Goal: Communication & Community: Answer question/provide support

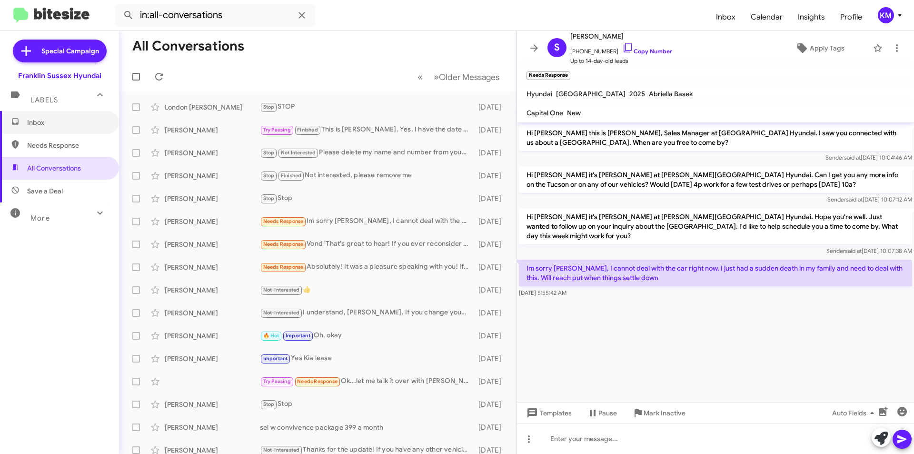
click at [36, 121] on span "Inbox" at bounding box center [67, 123] width 81 height 10
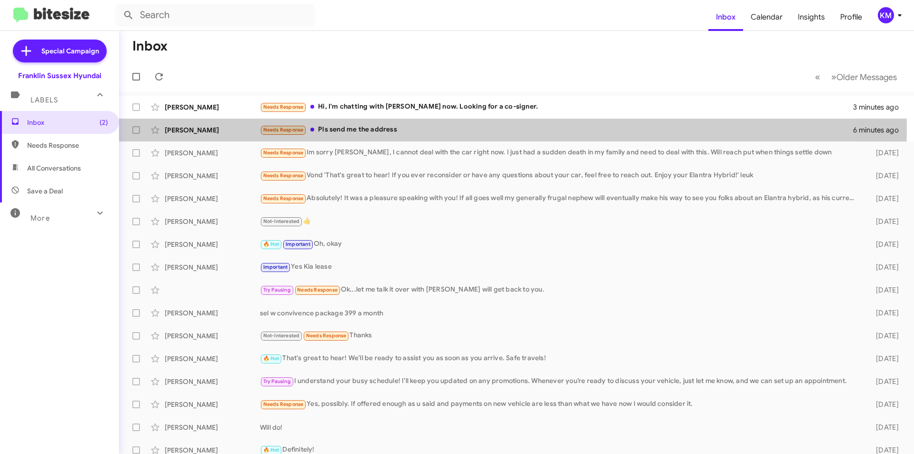
click at [337, 129] on div "Needs Response Pls send me the address" at bounding box center [556, 129] width 593 height 11
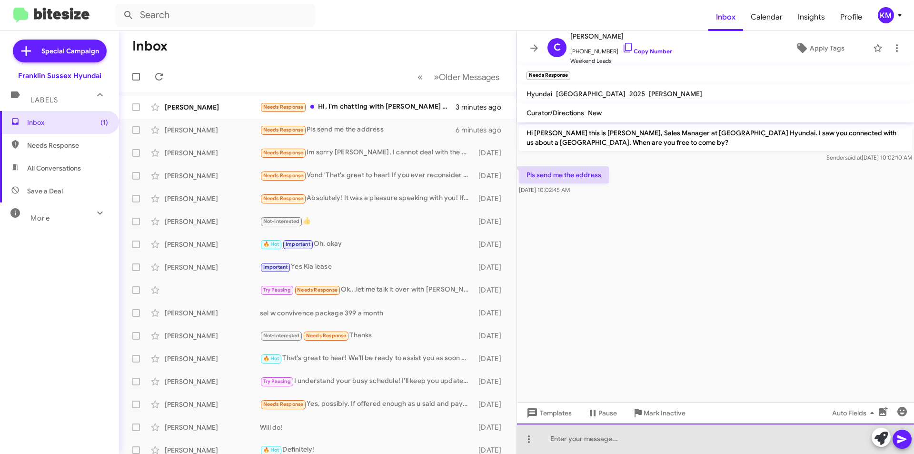
click at [591, 445] on div at bounding box center [715, 438] width 397 height 30
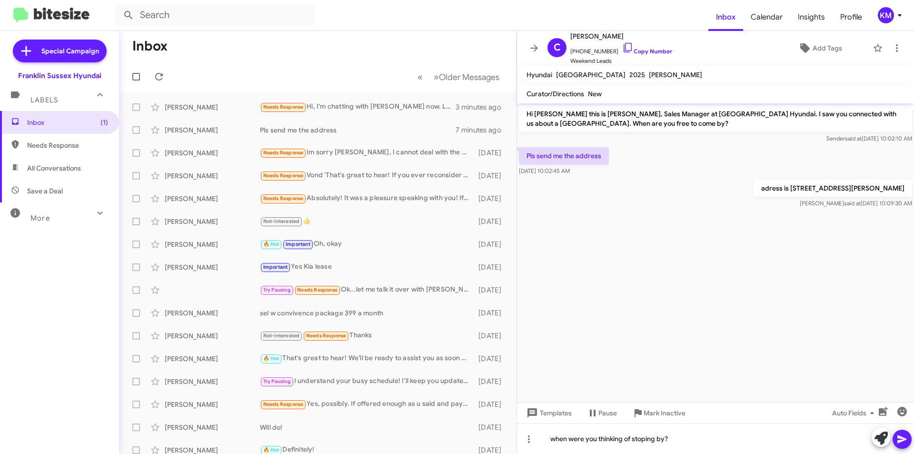
click at [904, 444] on icon at bounding box center [901, 438] width 11 height 11
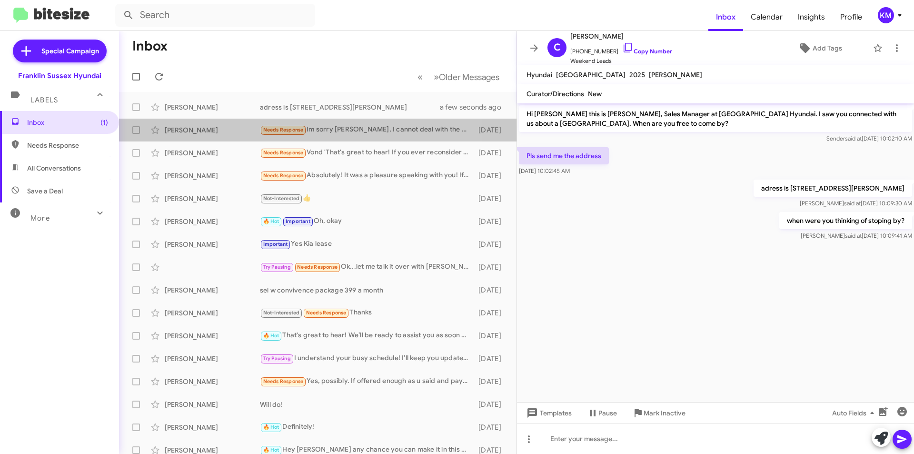
click at [361, 126] on div "Needs Response Im sorry [PERSON_NAME], I cannot deal with the car right now. I …" at bounding box center [367, 129] width 214 height 11
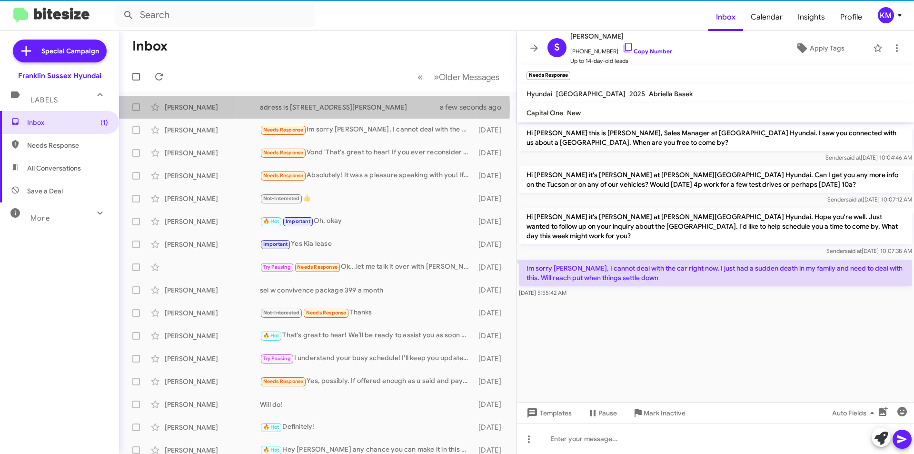
click at [312, 108] on div "adress is [STREET_ADDRESS][PERSON_NAME]" at bounding box center [356, 107] width 192 height 10
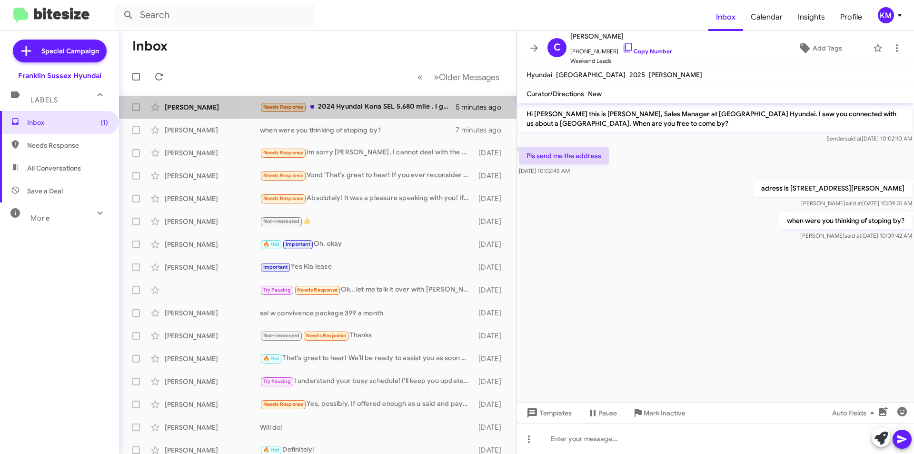
click at [394, 110] on div "Needs Response 2024 Hyundai Kona SEL 5,680 mile . I got a Mazda cx-30 candy app…" at bounding box center [358, 106] width 196 height 11
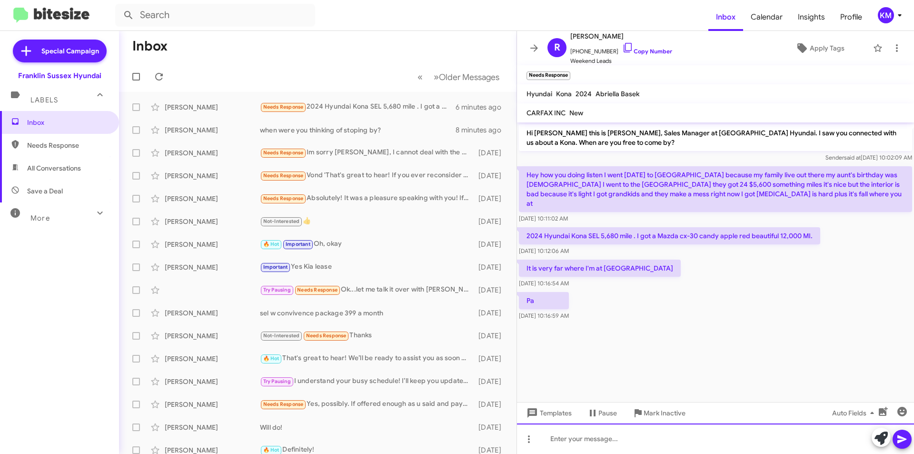
click at [580, 436] on div at bounding box center [715, 438] width 397 height 30
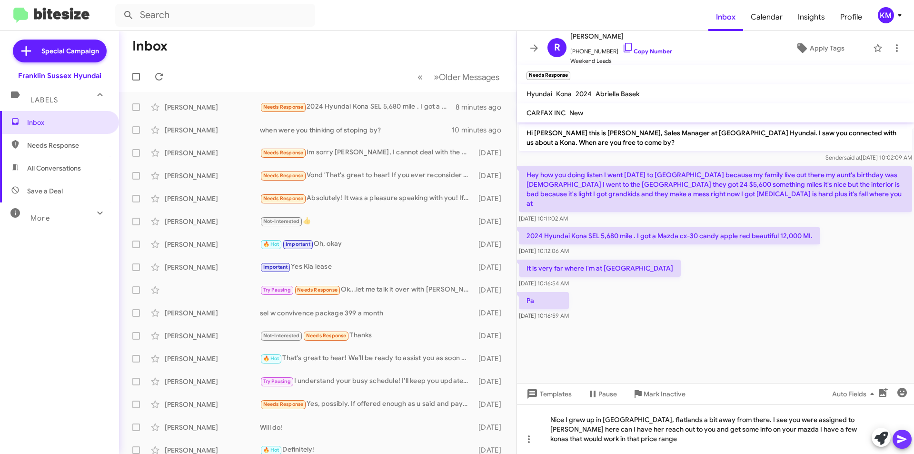
click at [900, 438] on icon at bounding box center [901, 438] width 11 height 11
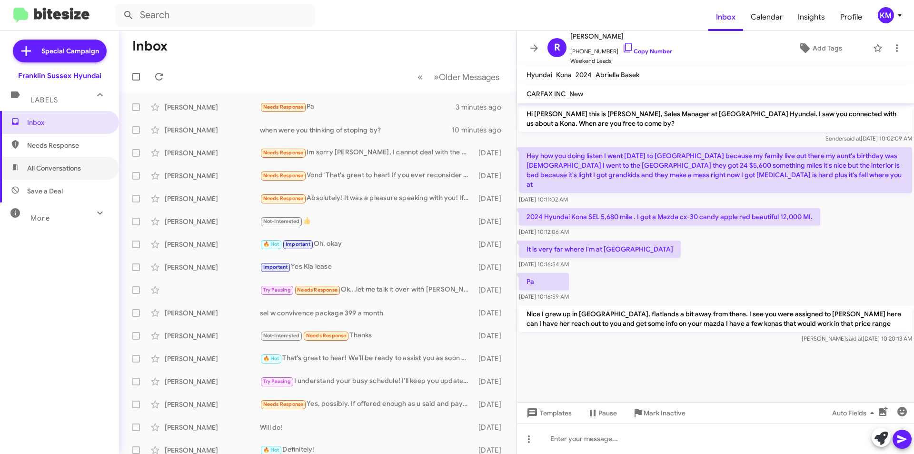
click at [45, 172] on span "All Conversations" at bounding box center [54, 168] width 54 height 10
type input "in:all-conversations"
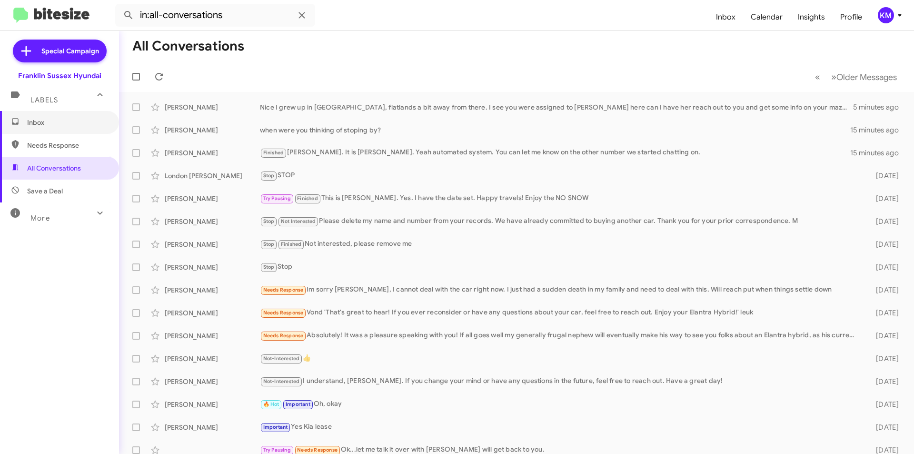
click at [58, 121] on span "Inbox" at bounding box center [67, 123] width 81 height 10
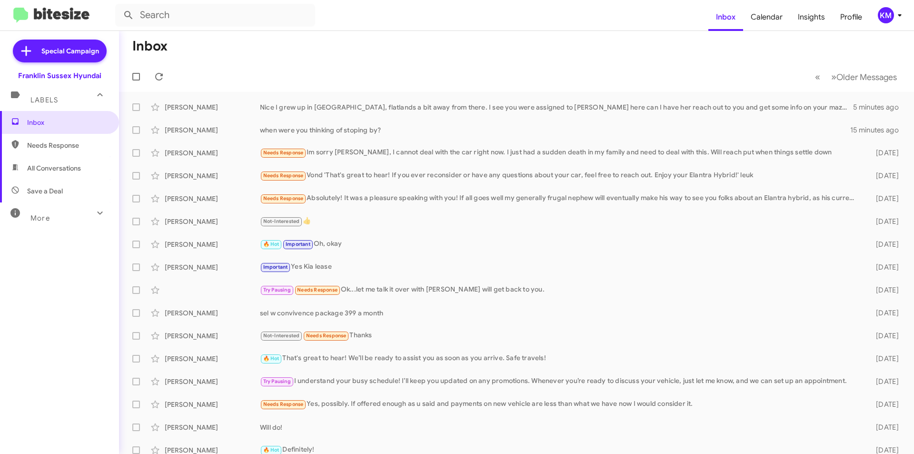
click at [214, 108] on div "[PERSON_NAME]" at bounding box center [212, 107] width 95 height 10
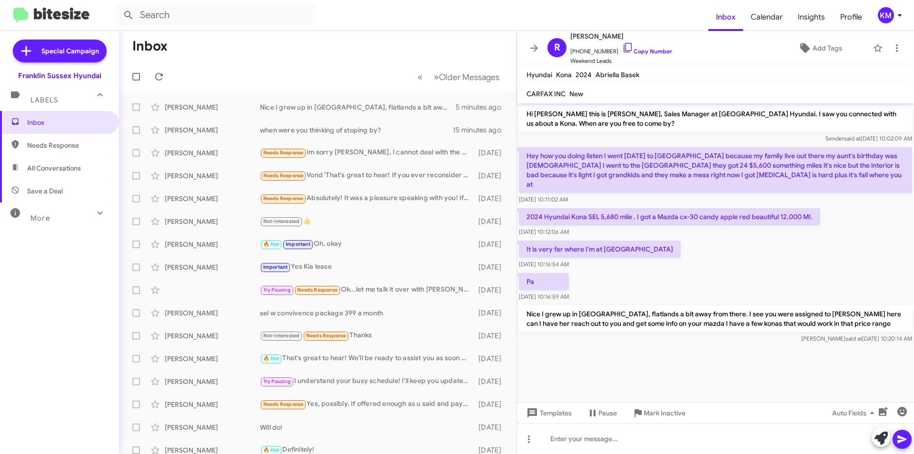
drag, startPoint x: 614, startPoint y: 33, endPoint x: 588, endPoint y: 35, distance: 25.8
click at [588, 35] on span "[PERSON_NAME]" at bounding box center [621, 35] width 102 height 11
copy span "[PERSON_NAME]"
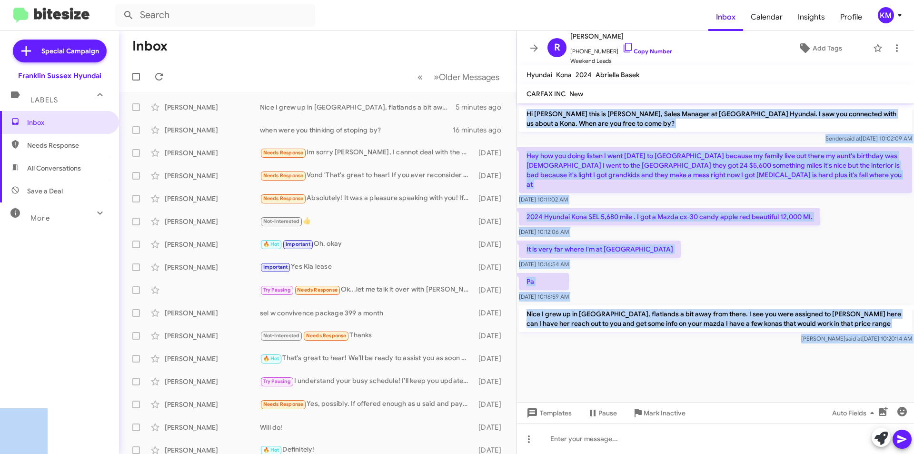
drag, startPoint x: 587, startPoint y: 273, endPoint x: 518, endPoint y: 115, distance: 172.3
copy body "Hi [PERSON_NAME] this is [PERSON_NAME], Sales Manager at [GEOGRAPHIC_DATA] Hyun…"
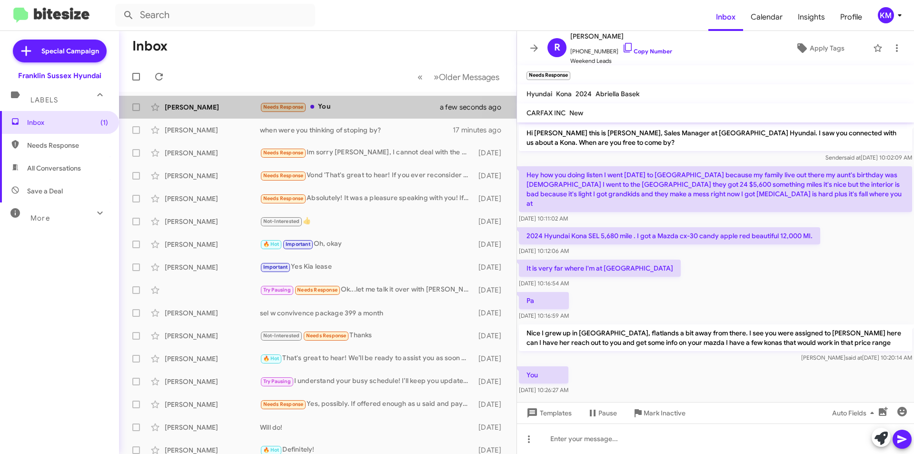
click at [338, 107] on div "Needs Response You" at bounding box center [356, 106] width 192 height 11
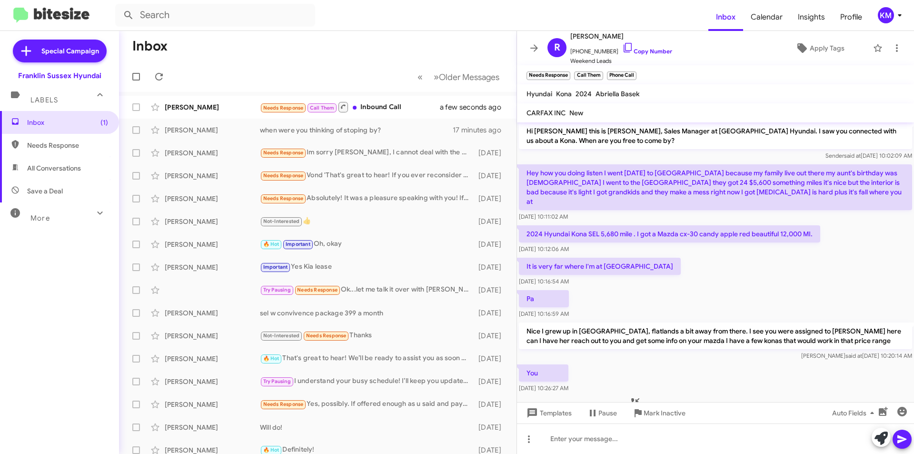
scroll to position [22, 0]
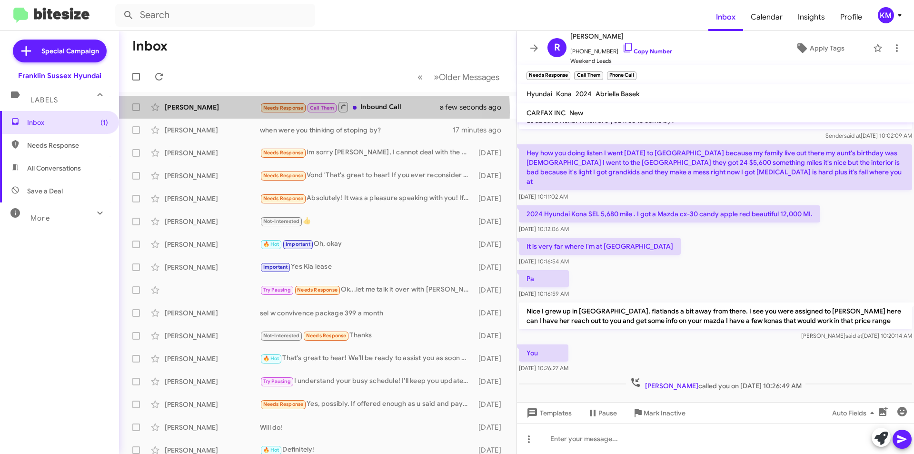
click at [254, 112] on div "[PERSON_NAME] Needs Response Call Them Inbound Call a few seconds ago" at bounding box center [318, 107] width 382 height 19
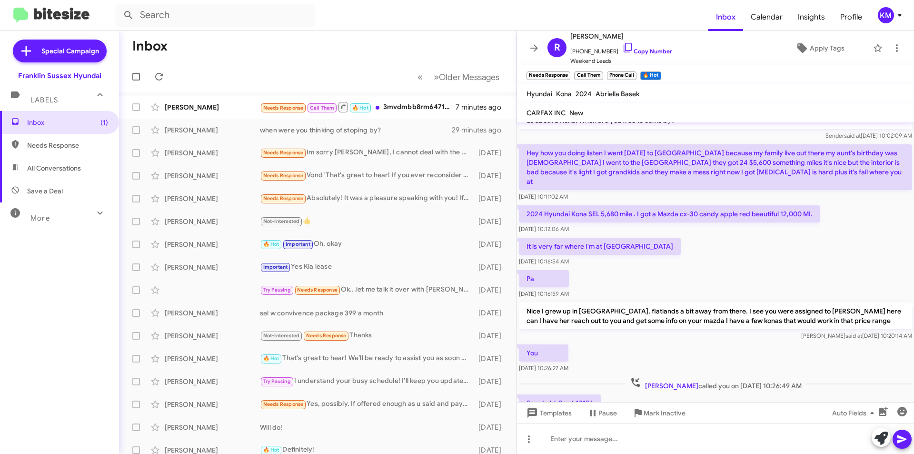
scroll to position [57, 0]
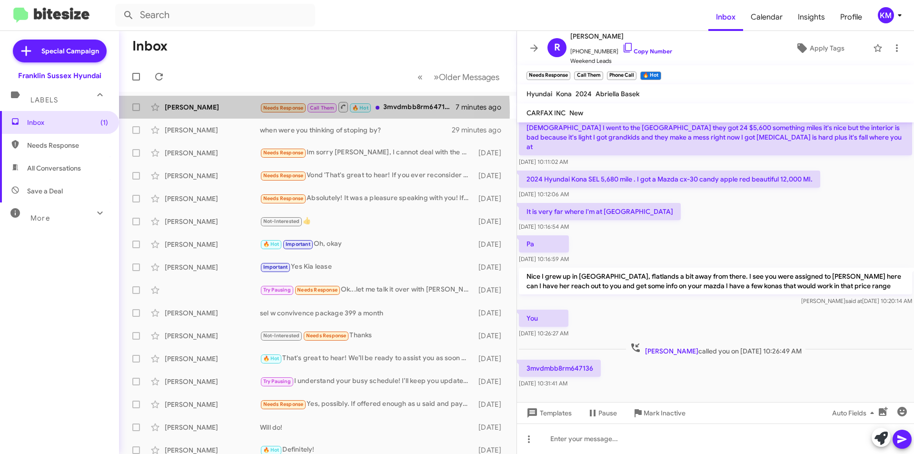
click at [250, 112] on div "[PERSON_NAME] Needs Response Call Them 🔥 Hot 3mvdmbb8rm647136 7 minutes ago" at bounding box center [318, 107] width 382 height 19
